Goal: Information Seeking & Learning: Learn about a topic

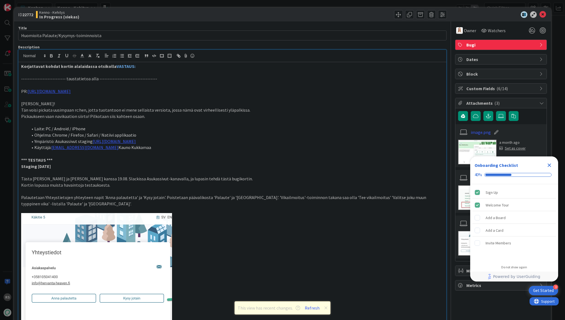
click at [544, 17] on icon at bounding box center [543, 14] width 7 height 7
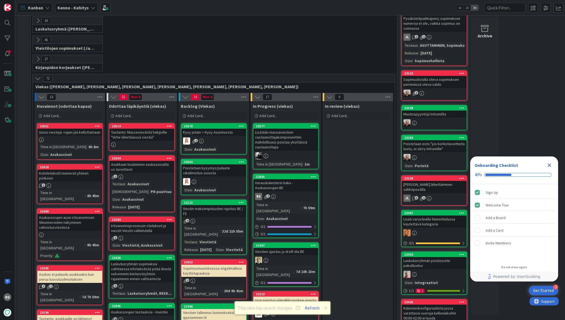
click at [279, 189] on div "Varauskalenterin haku - Asukassivujen BE" at bounding box center [286, 185] width 65 height 12
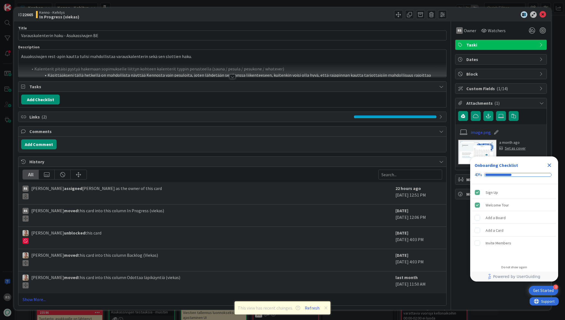
click at [233, 78] on div at bounding box center [233, 77] width 6 height 4
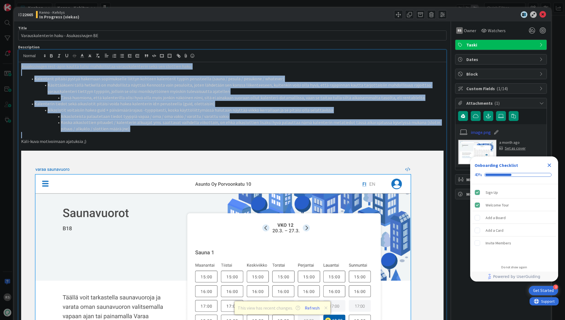
drag, startPoint x: 128, startPoint y: 133, endPoint x: 17, endPoint y: 68, distance: 128.1
click at [90, 99] on li "Tässä huomiona, että kalenterilla olisi hyvä olla myös jonkin näköinen nimi, si…" at bounding box center [236, 98] width 416 height 6
drag, startPoint x: 120, startPoint y: 128, endPoint x: 21, endPoint y: 63, distance: 118.8
click at [21, 63] on div "Asuakssivujen rest-apin kautta tulisi mahdollistaa varauskalenterin sekä sen sl…" at bounding box center [232, 247] width 428 height 371
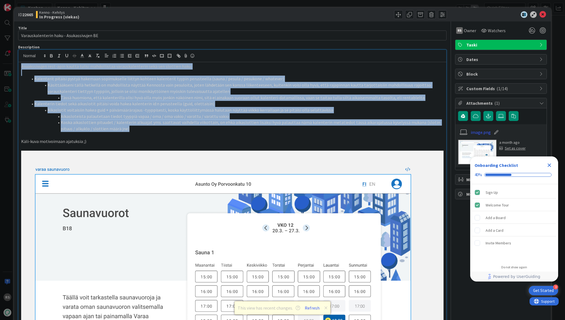
click at [115, 129] on li "Koska aikaslottien pituudet / kalenterin alkuajat yms. saattavat vaihdella viik…" at bounding box center [236, 125] width 416 height 12
